Goal: Task Accomplishment & Management: Use online tool/utility

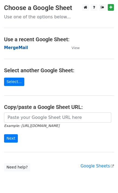
click at [22, 50] on strong "MergeMail" at bounding box center [16, 47] width 24 height 5
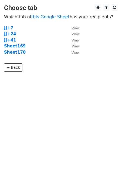
click at [18, 55] on td "Sheet170" at bounding box center [35, 52] width 62 height 6
click at [19, 54] on strong "Sheet170" at bounding box center [15, 52] width 22 height 5
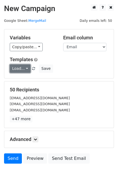
click at [21, 71] on link "Load..." at bounding box center [20, 69] width 21 height 8
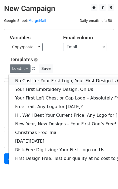
click at [29, 82] on link "No Cost for Your First Logo, Your First Design Is On Us!" at bounding box center [74, 81] width 131 height 9
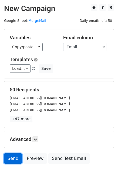
click at [12, 158] on link "Send" at bounding box center [13, 159] width 18 height 10
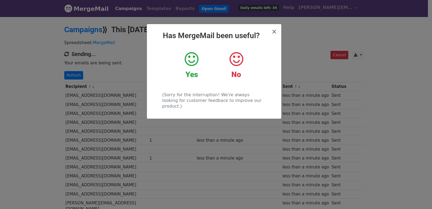
click at [106, 94] on div "× Has MergeMail been useful? Yes No (Sorry for the interruption! We're always l…" at bounding box center [216, 112] width 432 height 193
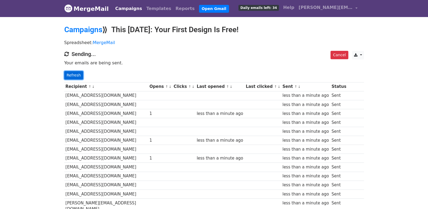
click at [71, 72] on link "Refresh" at bounding box center [73, 75] width 19 height 8
click at [66, 73] on link "Refresh" at bounding box center [73, 75] width 19 height 8
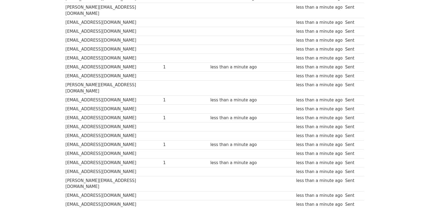
scroll to position [376, 0]
